Goal: Transaction & Acquisition: Obtain resource

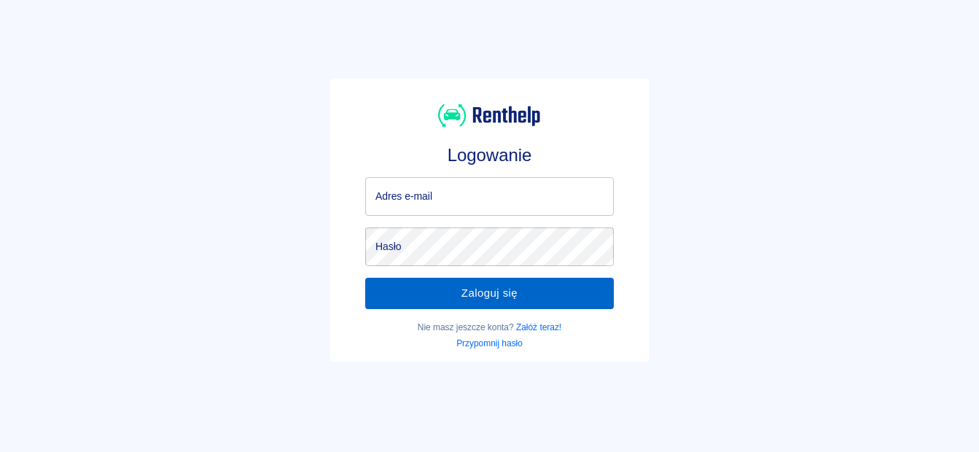
type input "[EMAIL_ADDRESS][DOMAIN_NAME]"
click at [380, 299] on button "Zaloguj się" at bounding box center [489, 293] width 248 height 31
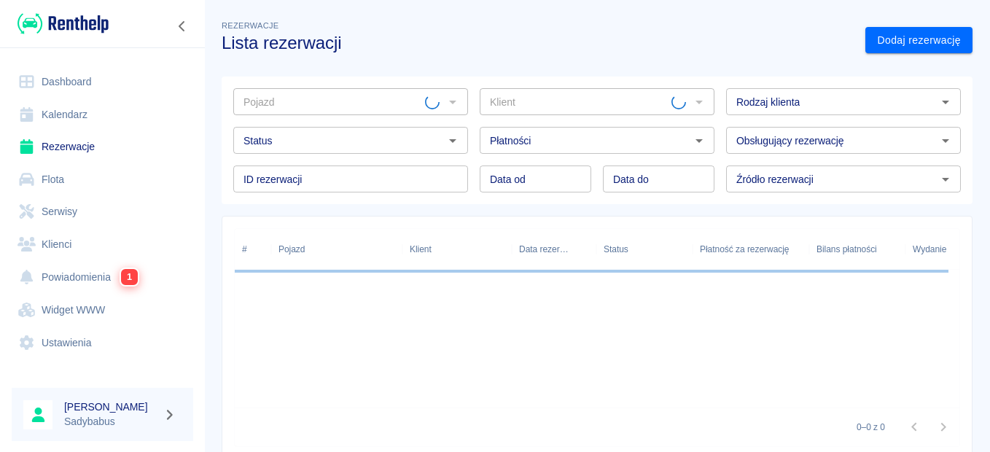
type input "Boxer blaszak - WE9FL41"
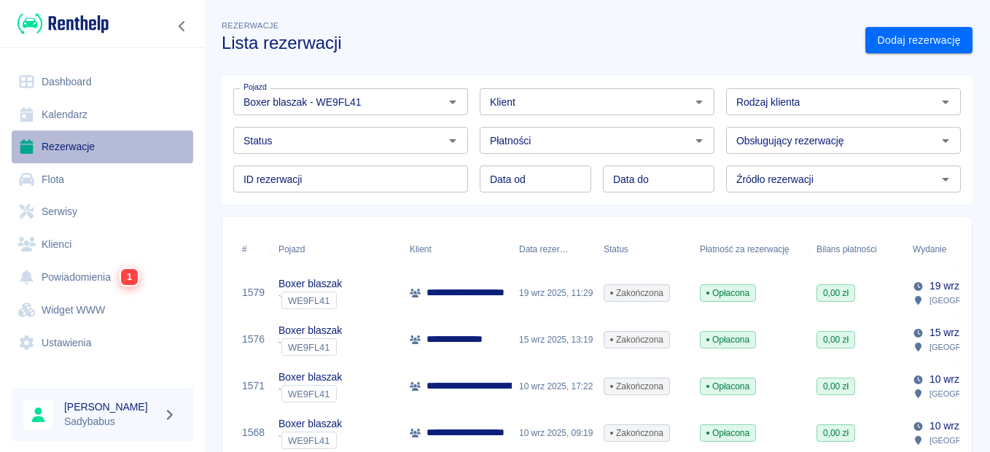
click at [82, 149] on link "Rezerwacje" at bounding box center [102, 146] width 181 height 33
click at [73, 146] on link "Rezerwacje" at bounding box center [102, 146] width 181 height 33
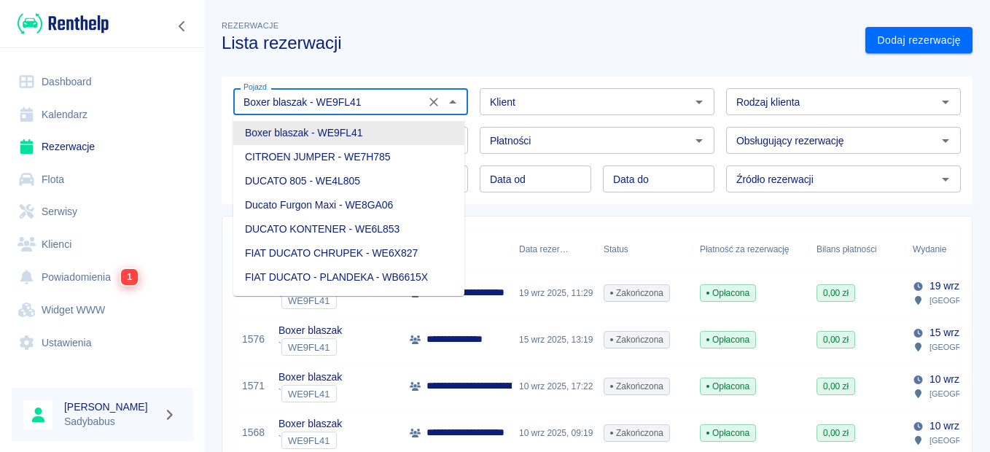
click at [396, 104] on input "Boxer blaszak - WE9FL41" at bounding box center [329, 102] width 183 height 18
click at [423, 103] on button "Wyczyść" at bounding box center [433, 102] width 20 height 20
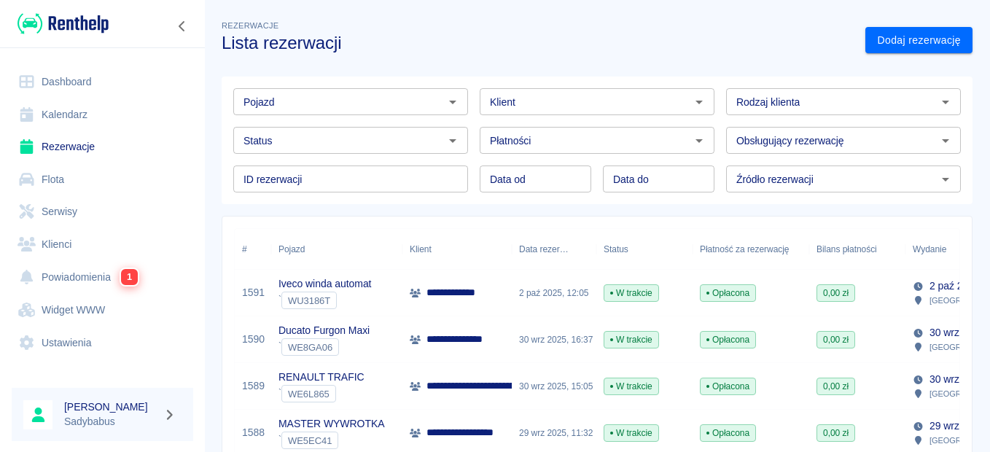
click at [347, 281] on p "Iveco winda automat" at bounding box center [324, 283] width 93 height 15
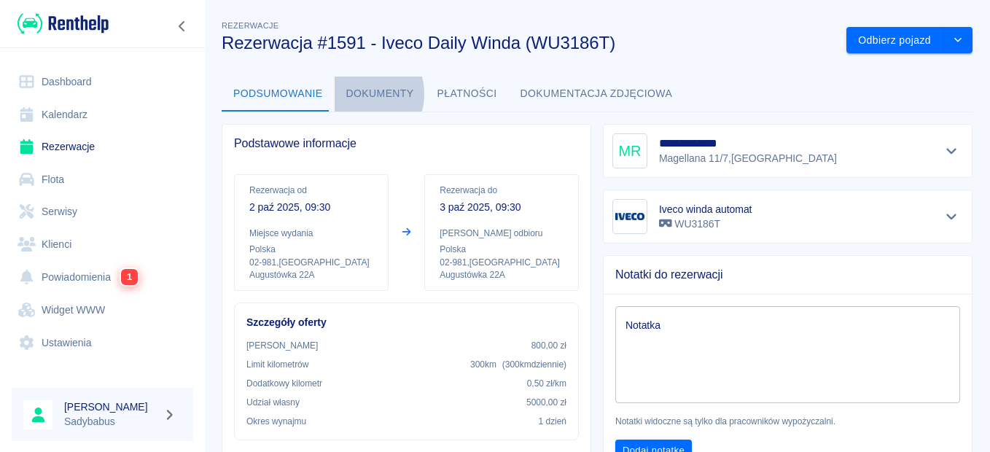
click at [356, 94] on button "Dokumenty" at bounding box center [379, 94] width 91 height 35
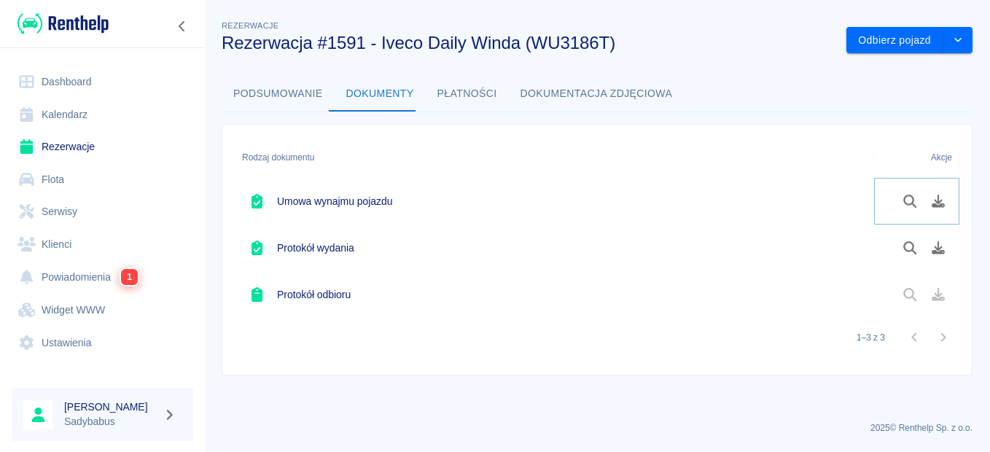
click at [933, 203] on icon "Pobierz dokument" at bounding box center [937, 201] width 13 height 13
click at [932, 251] on icon "Pobierz dokument" at bounding box center [937, 247] width 13 height 13
click at [909, 149] on div "Akcje" at bounding box center [916, 157] width 71 height 41
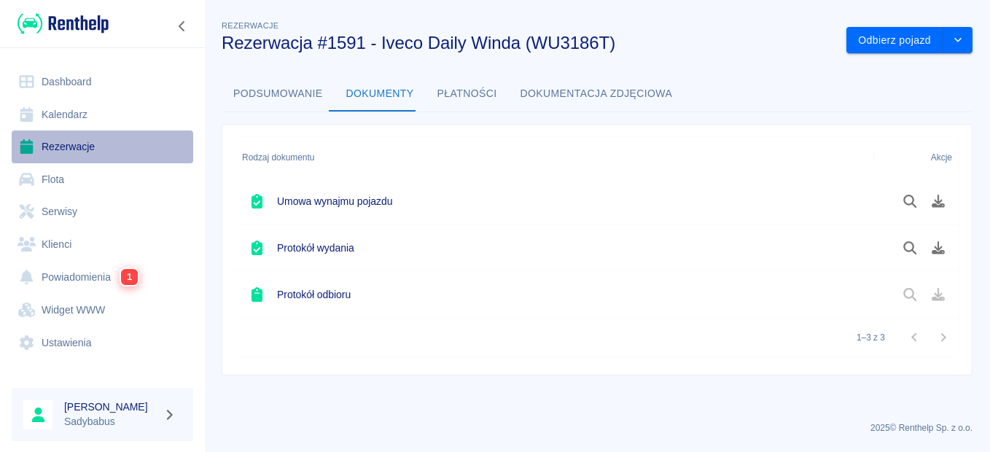
click at [69, 142] on link "Rezerwacje" at bounding box center [102, 146] width 181 height 33
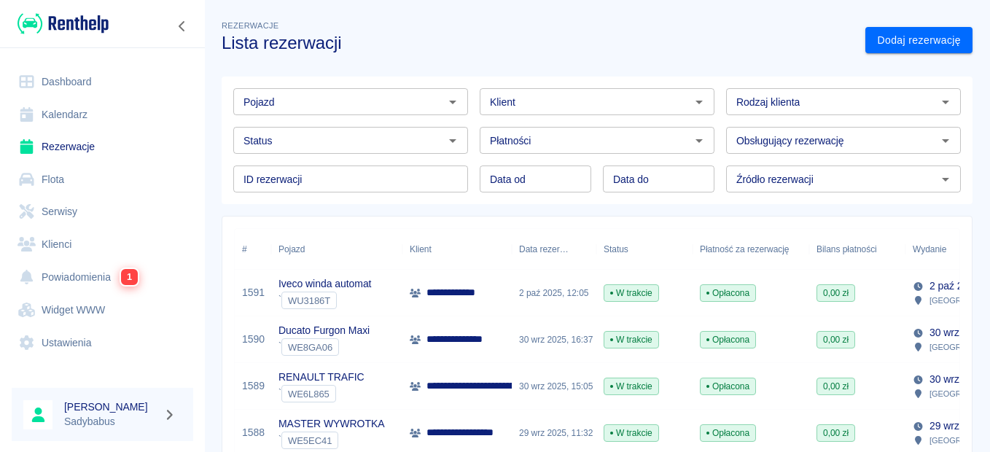
click at [312, 115] on div "Pojazd" at bounding box center [350, 101] width 235 height 27
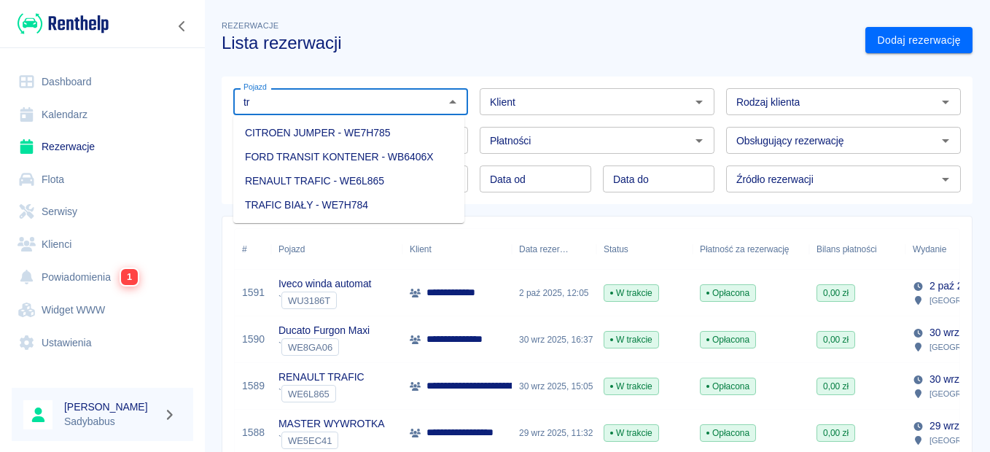
click at [310, 158] on li "FORD TRANSIT KONTENER - WB6406X" at bounding box center [348, 157] width 231 height 24
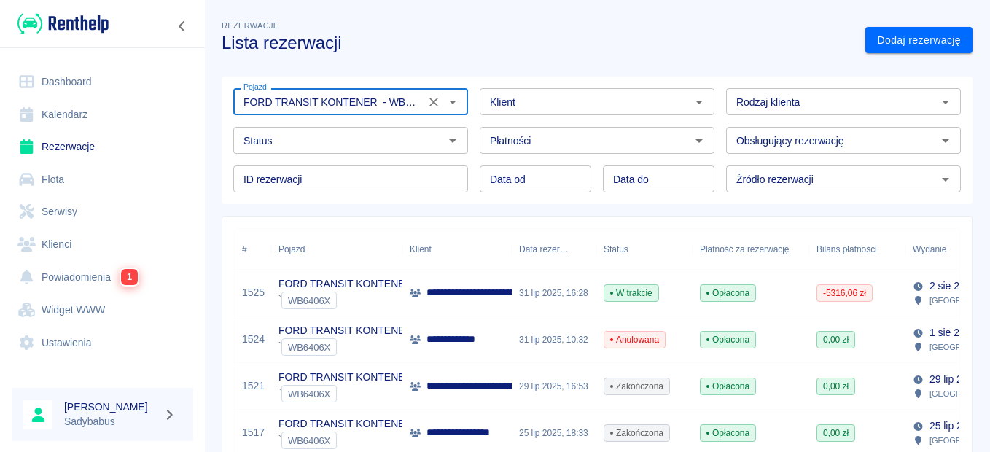
type input "FORD TRANSIT KONTENER - WB6406X"
click at [346, 283] on p "FORD TRANSIT KONTENER" at bounding box center [345, 283] width 134 height 15
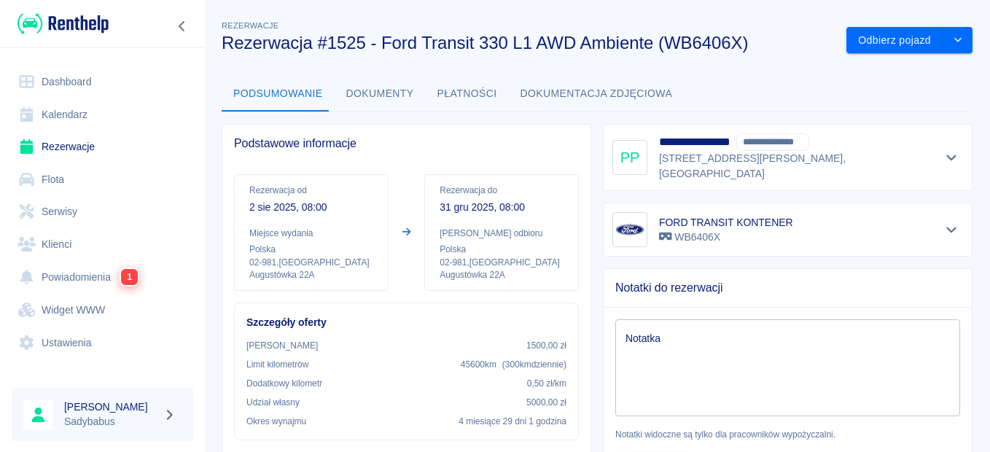
click at [388, 95] on button "Dokumenty" at bounding box center [379, 94] width 91 height 35
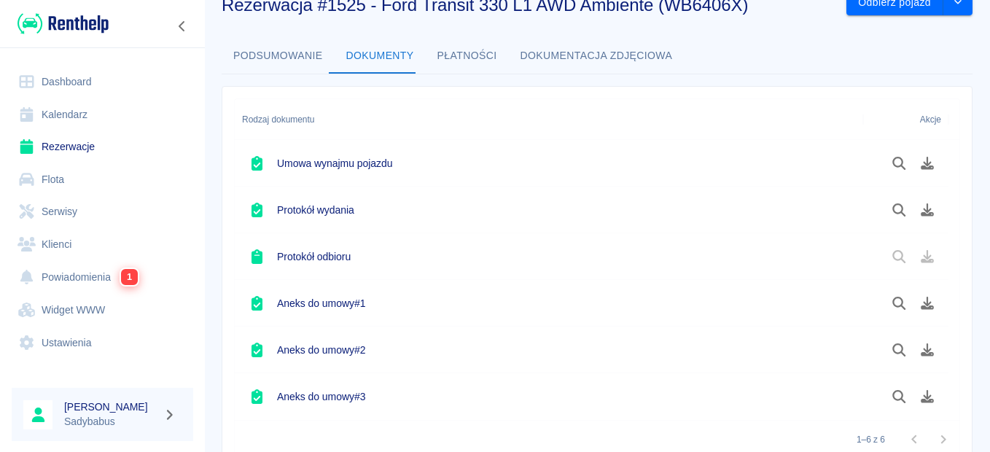
scroll to position [73, 0]
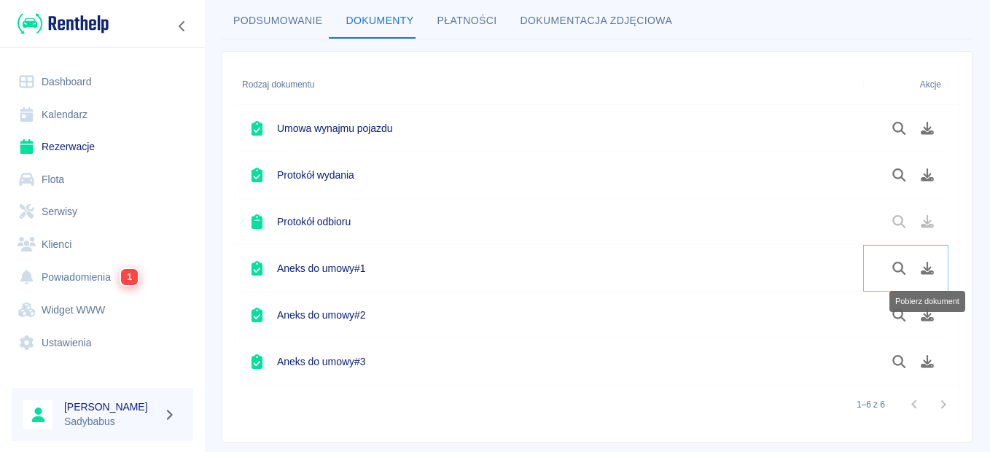
click at [928, 272] on icon "Pobierz dokument" at bounding box center [926, 268] width 13 height 13
click at [926, 318] on icon "Pobierz dokument" at bounding box center [927, 314] width 17 height 13
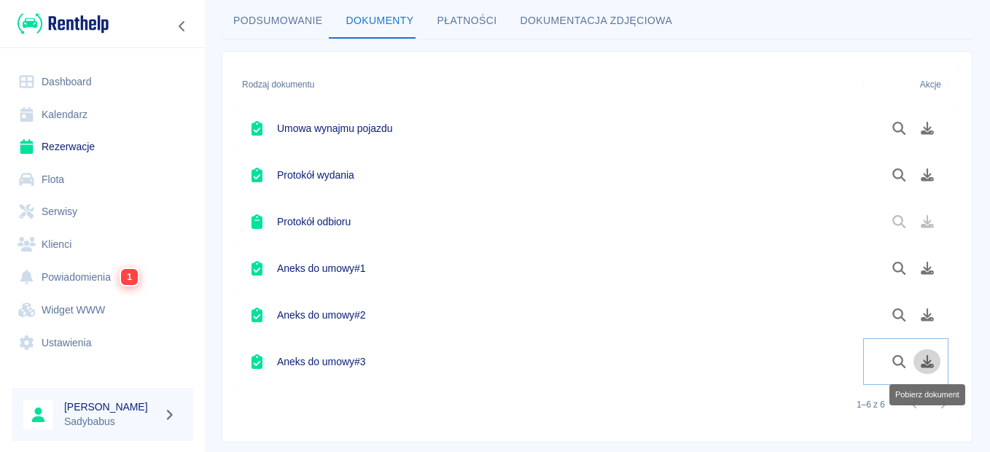
click at [920, 361] on icon "Pobierz dokument" at bounding box center [927, 361] width 17 height 13
